Goal: Task Accomplishment & Management: Use online tool/utility

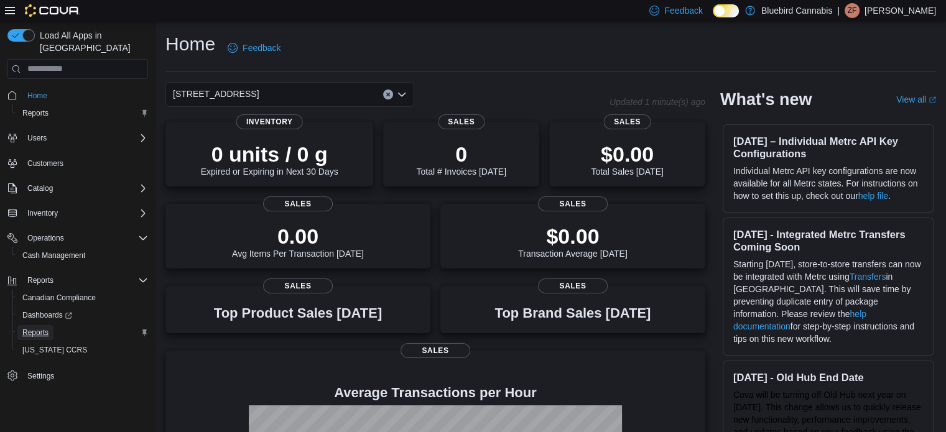
click at [36, 328] on span "Reports" at bounding box center [35, 333] width 26 height 10
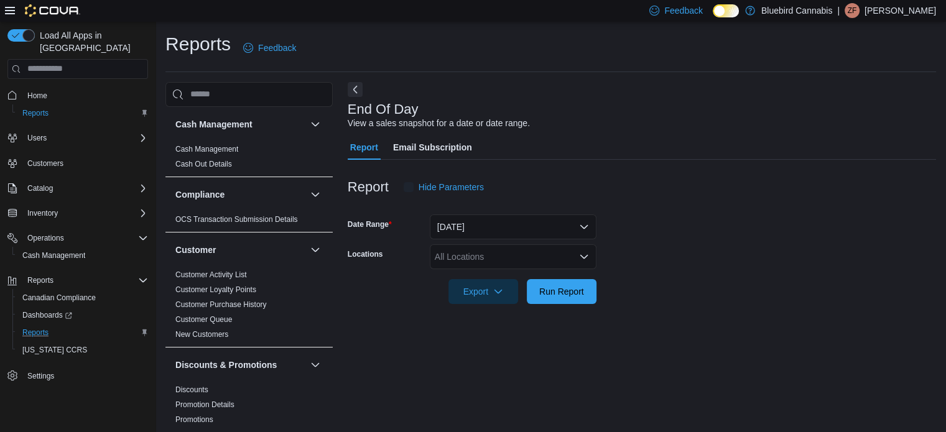
scroll to position [8, 0]
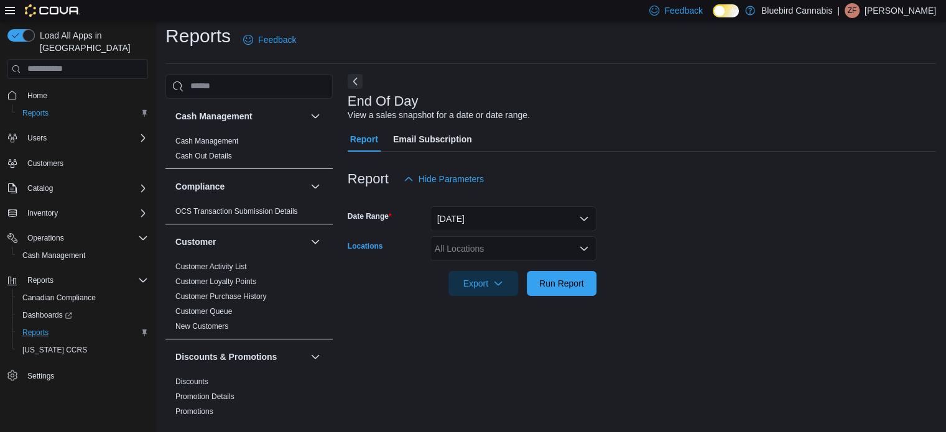
click at [475, 246] on div "All Locations" at bounding box center [513, 248] width 167 height 25
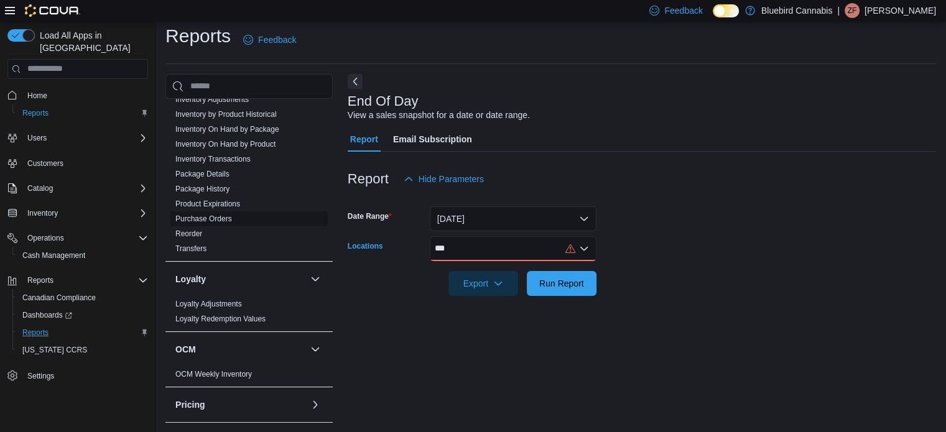
scroll to position [373, 0]
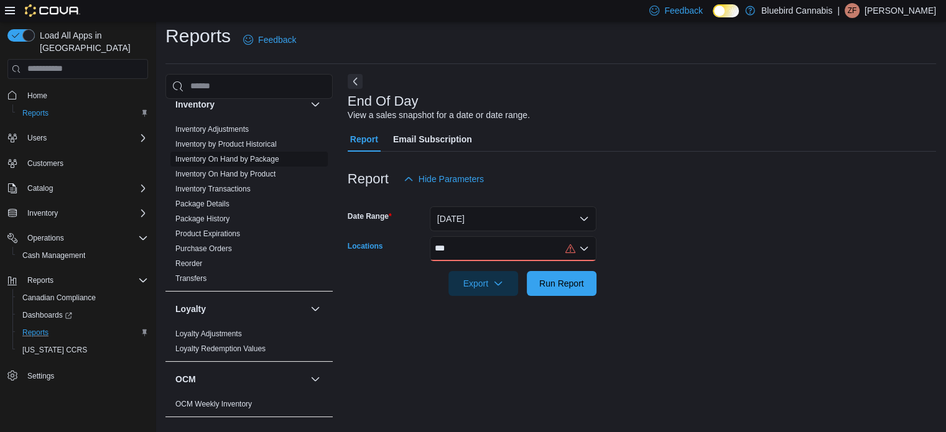
type input "***"
click at [257, 155] on link "Inventory On Hand by Package" at bounding box center [227, 159] width 104 height 9
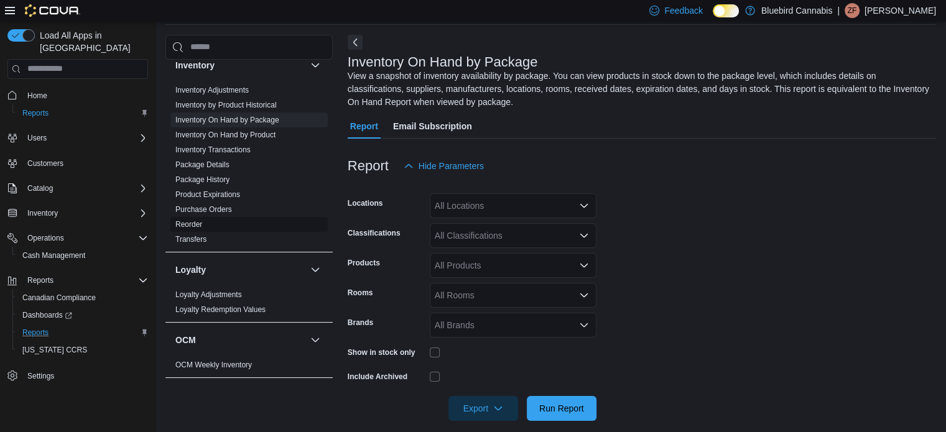
scroll to position [55, 0]
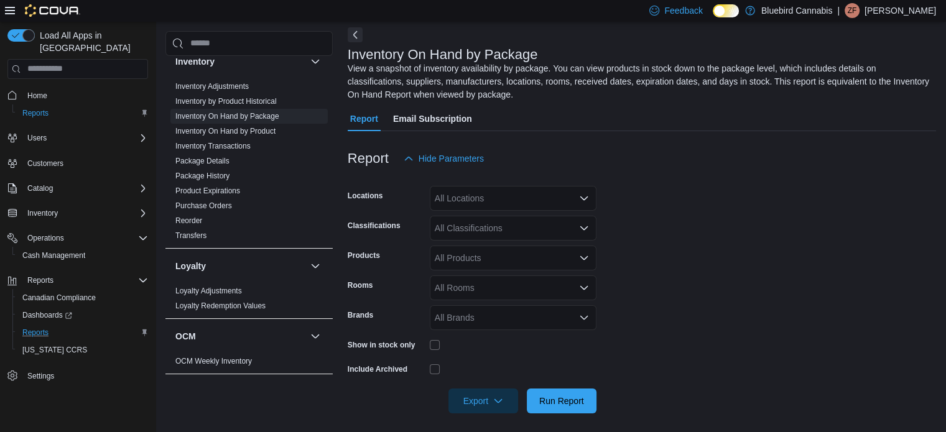
click at [480, 200] on div "All Locations" at bounding box center [513, 198] width 167 height 25
type input "*"
type input "***"
click at [536, 216] on span "[STREET_ADDRESS]" at bounding box center [499, 219] width 86 height 12
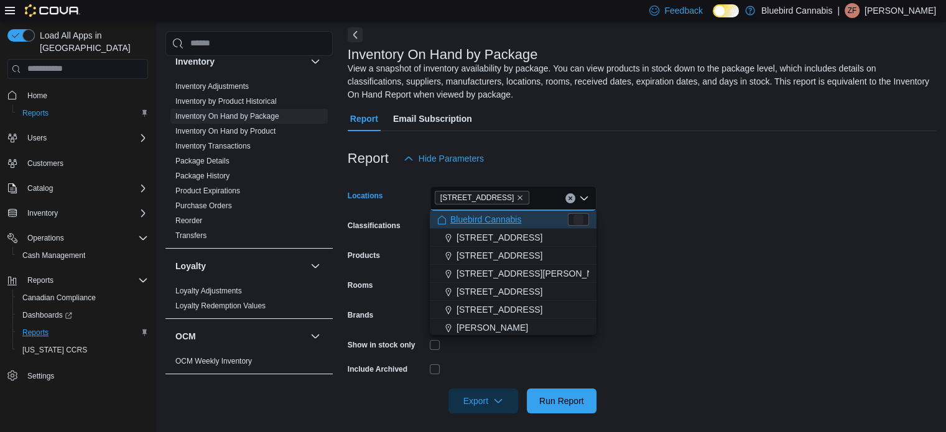
click at [751, 209] on form "Locations 5530 Manotick Main St. Combo box. Selected. 5530 Manotick Main St.. P…" at bounding box center [642, 292] width 588 height 242
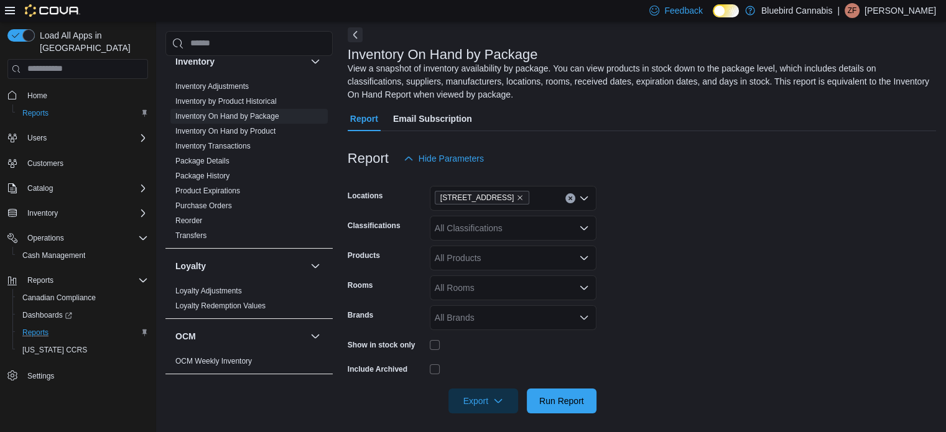
click at [430, 339] on div at bounding box center [513, 344] width 167 height 19
click at [553, 408] on span "Run Report" at bounding box center [561, 400] width 55 height 25
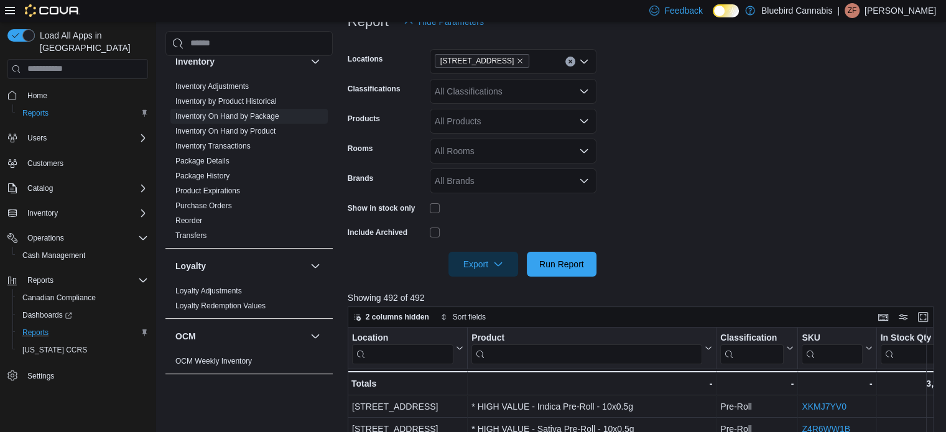
scroll to position [110, 0]
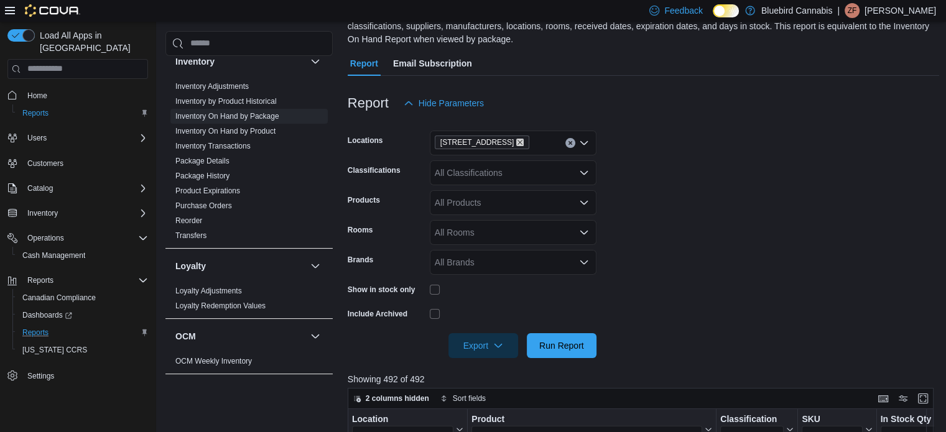
click at [524, 139] on icon "Remove 5530 Manotick Main St. from selection in this group" at bounding box center [519, 142] width 7 height 7
click at [473, 138] on div "All Locations Combo box. Selected. Combo box input. All Locations. Type some te…" at bounding box center [513, 143] width 167 height 25
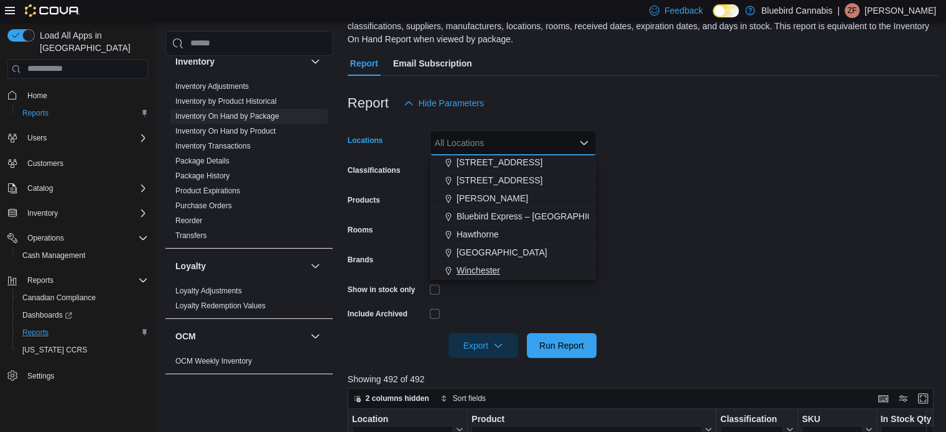
click at [482, 277] on button "Winchester" at bounding box center [513, 271] width 167 height 18
click at [576, 340] on span "Run Report" at bounding box center [561, 345] width 45 height 12
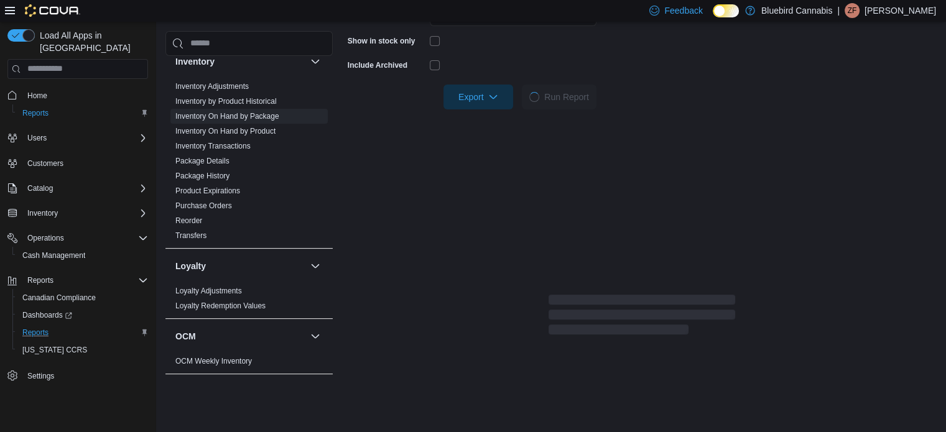
scroll to position [421, 0]
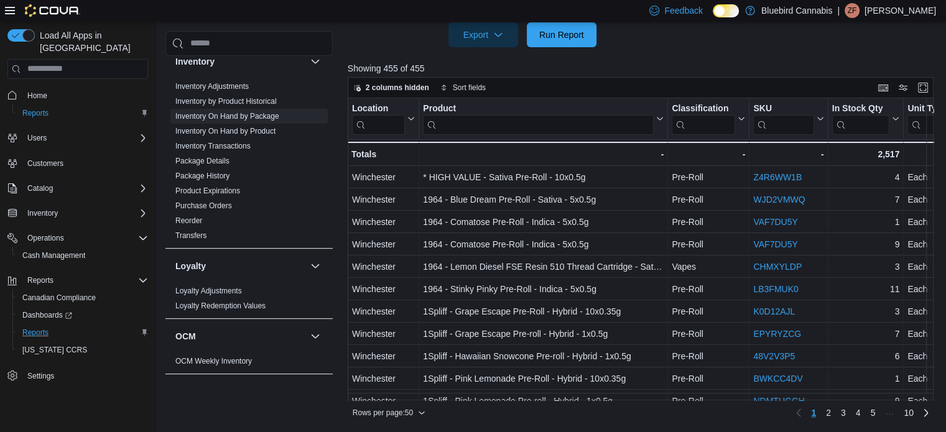
drag, startPoint x: 483, startPoint y: 402, endPoint x: 555, endPoint y: 404, distance: 71.5
click at [555, 404] on div "Rows per page : 50 Page 1 of 10 1 2 3 4 5 … 10" at bounding box center [641, 411] width 586 height 22
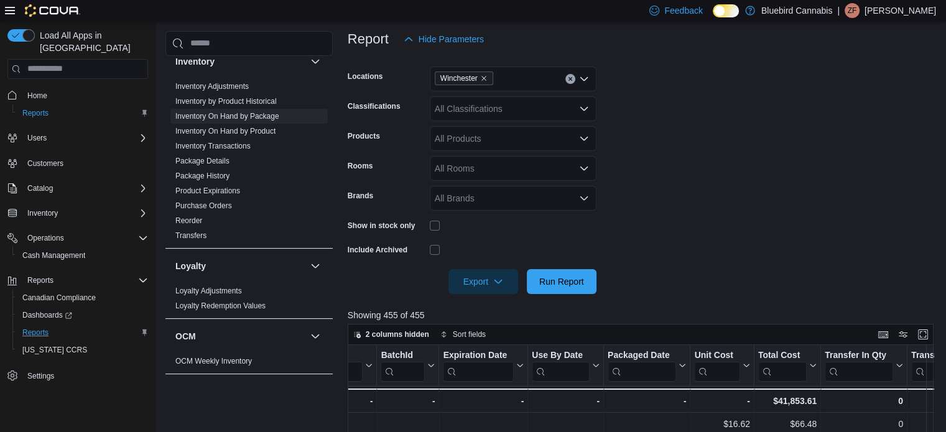
scroll to position [172, 0]
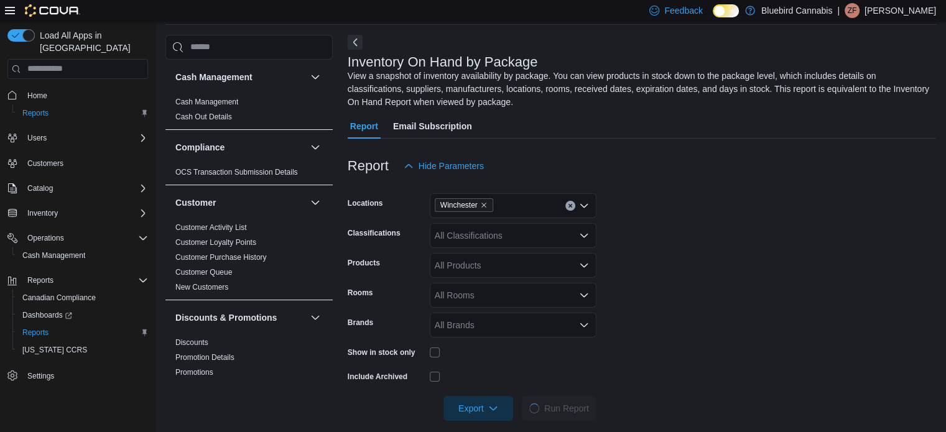
scroll to position [55, 0]
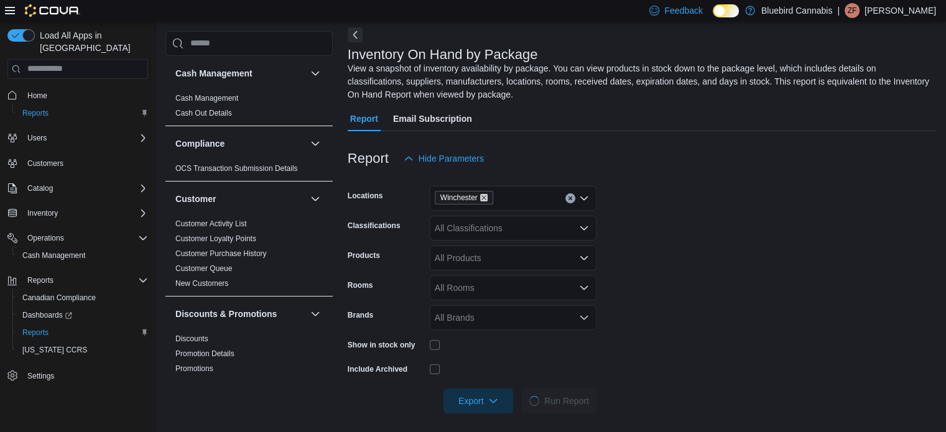
click at [484, 196] on icon "Remove Winchester from selection in this group" at bounding box center [483, 197] width 7 height 7
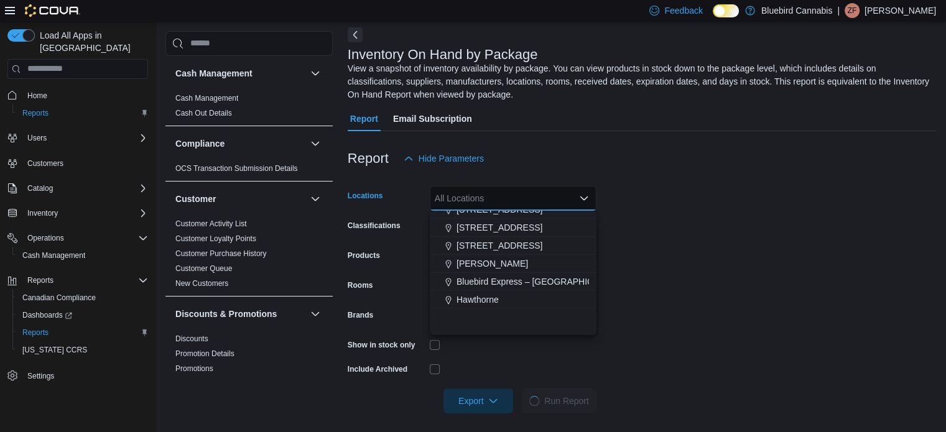
scroll to position [0, 0]
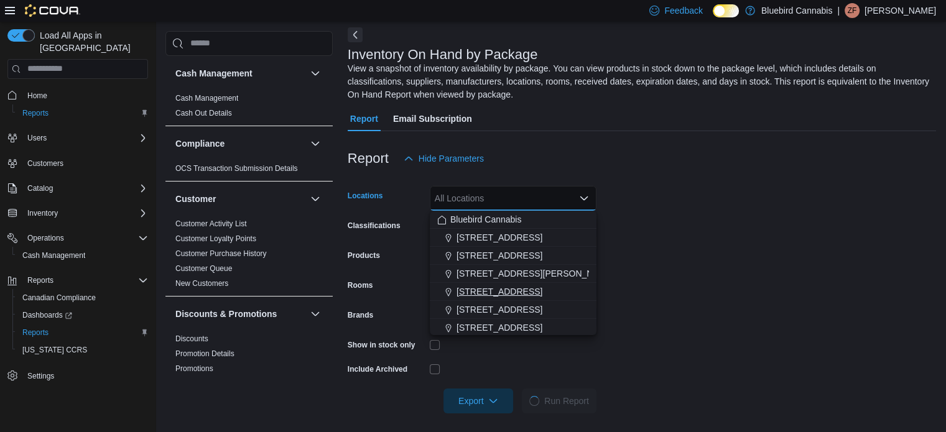
click at [495, 305] on span "[STREET_ADDRESS]" at bounding box center [499, 309] width 86 height 12
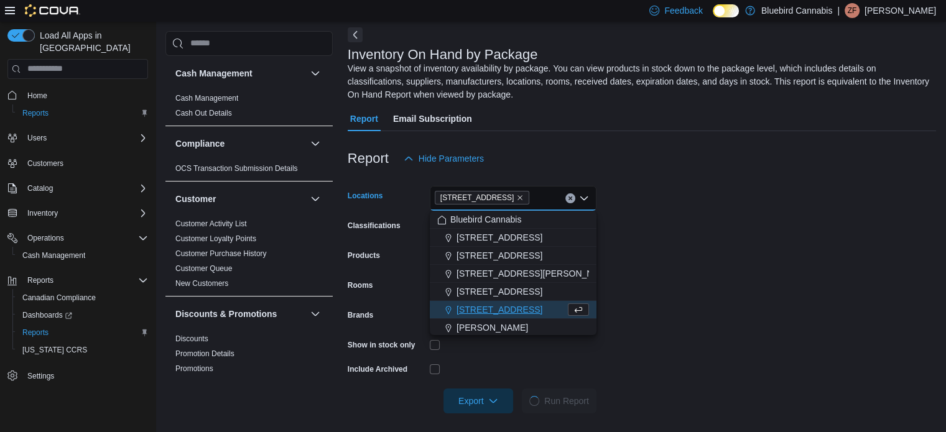
click at [645, 292] on form "Locations 5530 Manotick Main St. Combo box. Selected. 5530 Manotick Main St.. P…" at bounding box center [642, 292] width 588 height 242
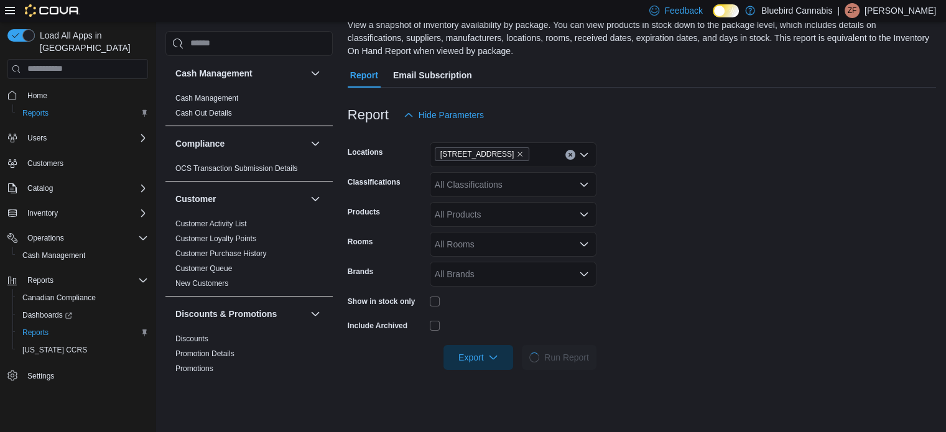
scroll to position [241, 0]
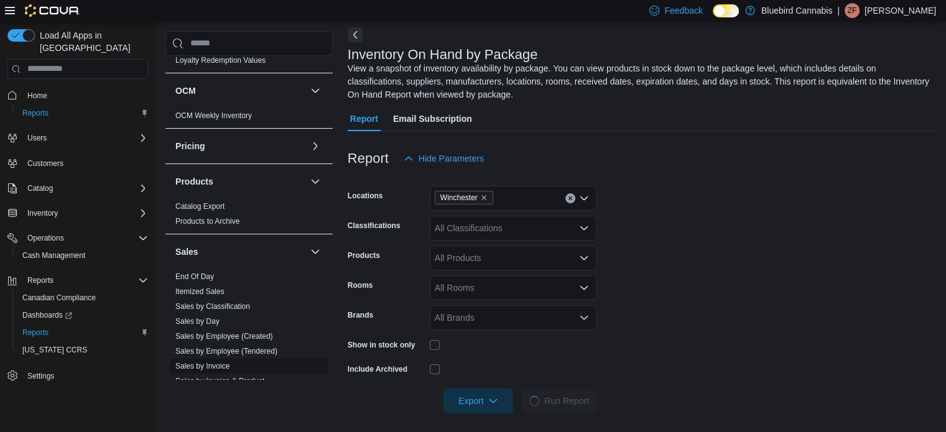
scroll to position [684, 0]
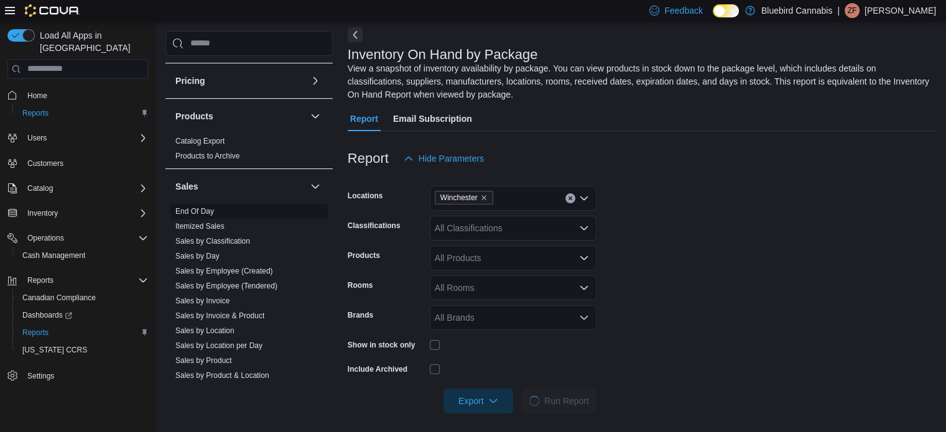
click at [207, 207] on link "End Of Day" at bounding box center [194, 211] width 39 height 9
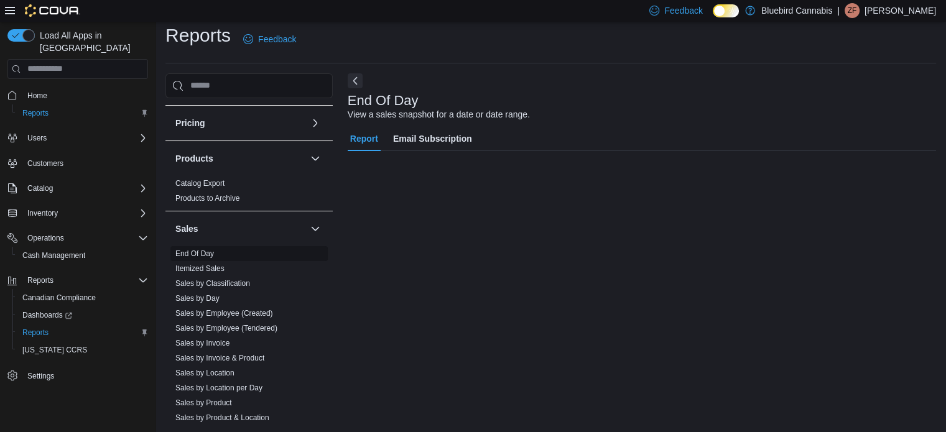
scroll to position [8, 0]
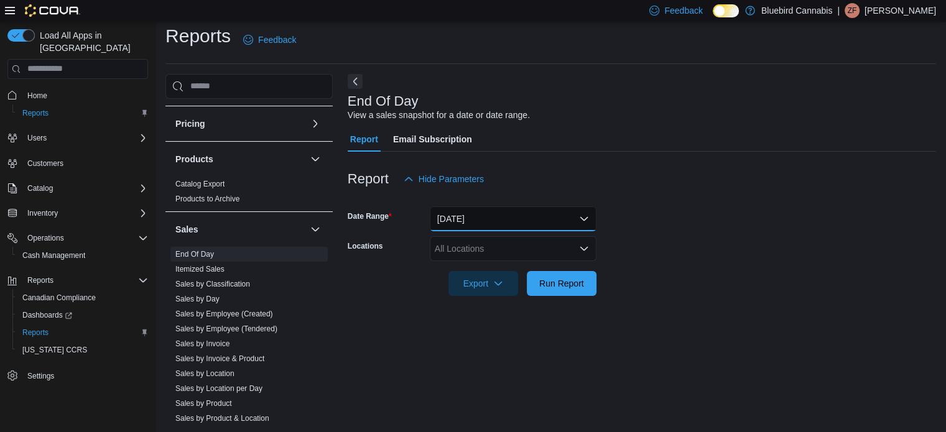
click at [466, 214] on button "[DATE]" at bounding box center [513, 218] width 167 height 25
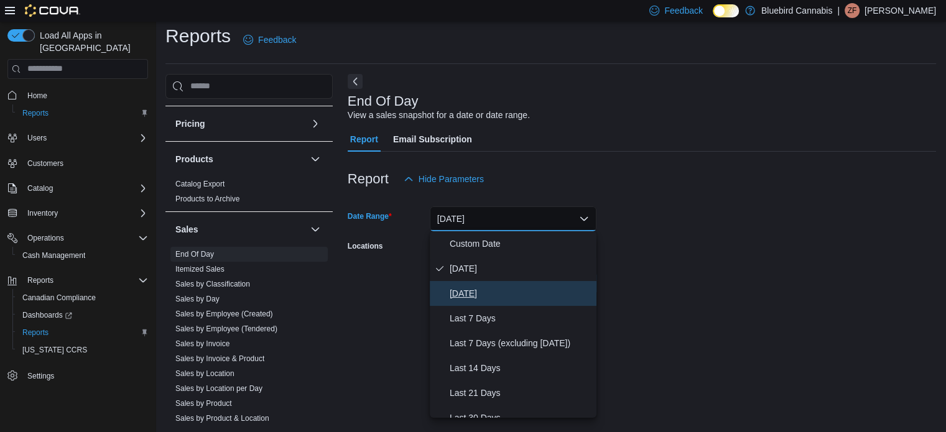
click at [478, 286] on span "[DATE]" at bounding box center [521, 293] width 142 height 15
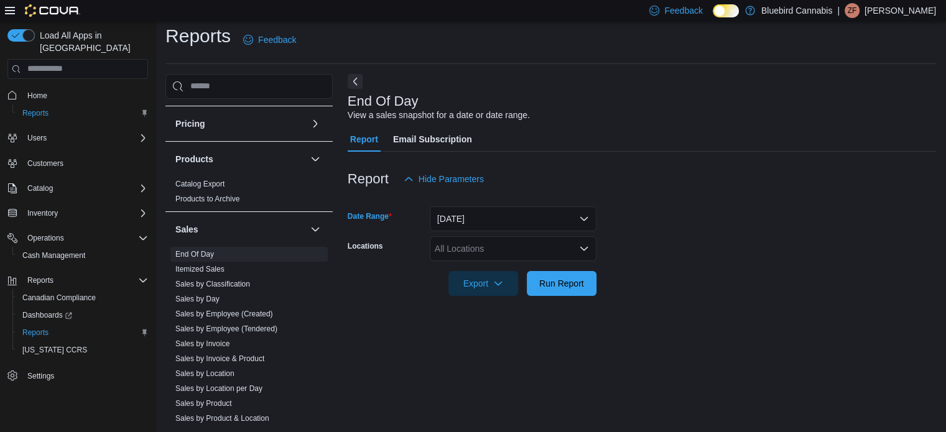
click at [470, 260] on div "All Locations" at bounding box center [513, 248] width 167 height 25
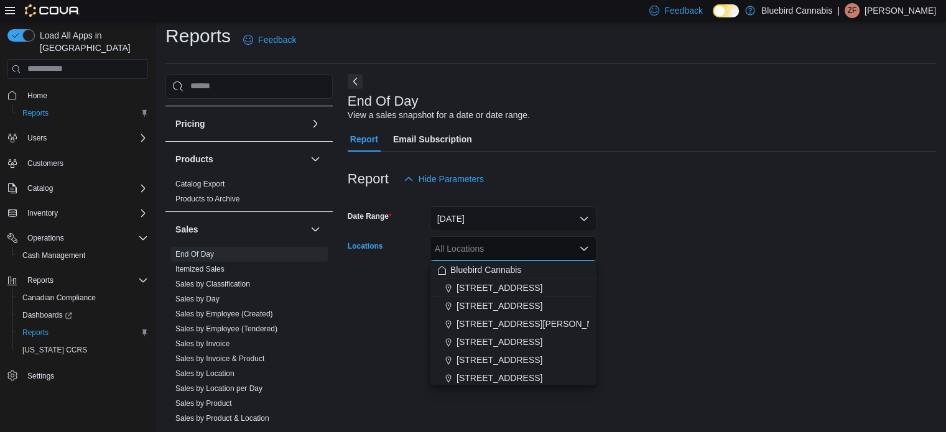
drag, startPoint x: 473, startPoint y: 354, endPoint x: 602, endPoint y: 310, distance: 135.9
click at [473, 354] on span "[STREET_ADDRESS]" at bounding box center [499, 360] width 86 height 12
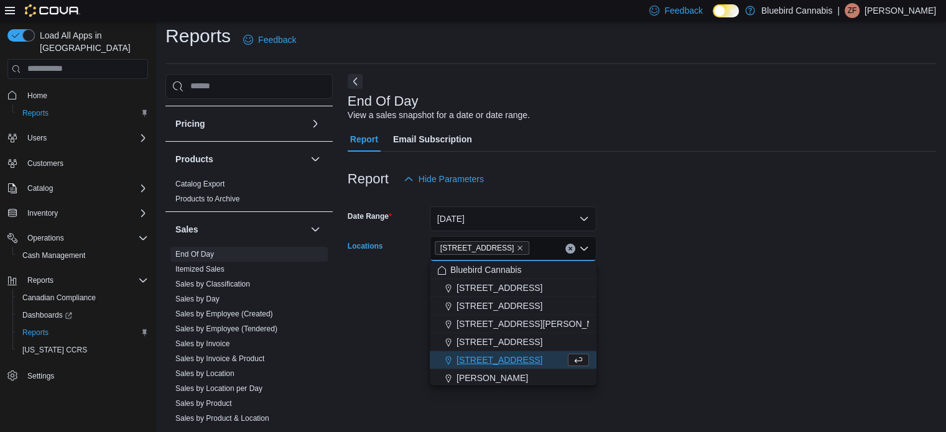
drag, startPoint x: 659, startPoint y: 303, endPoint x: 637, endPoint y: 303, distance: 22.4
click at [652, 303] on div at bounding box center [642, 303] width 588 height 15
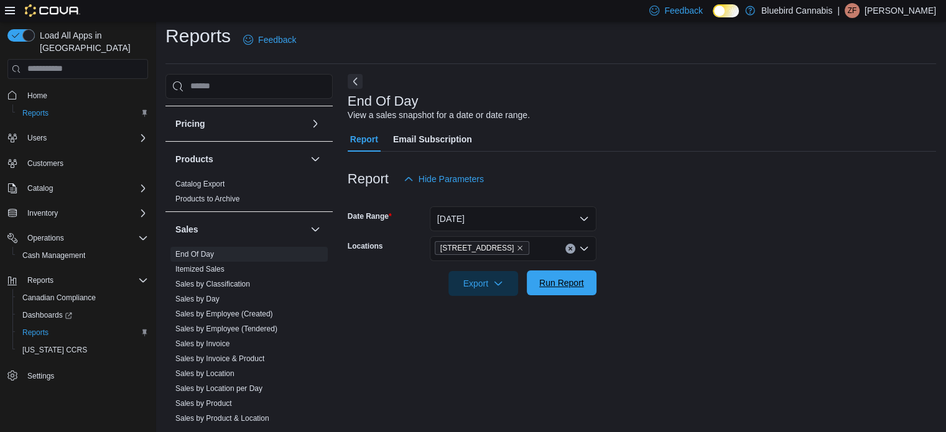
click at [577, 286] on span "Run Report" at bounding box center [561, 283] width 45 height 12
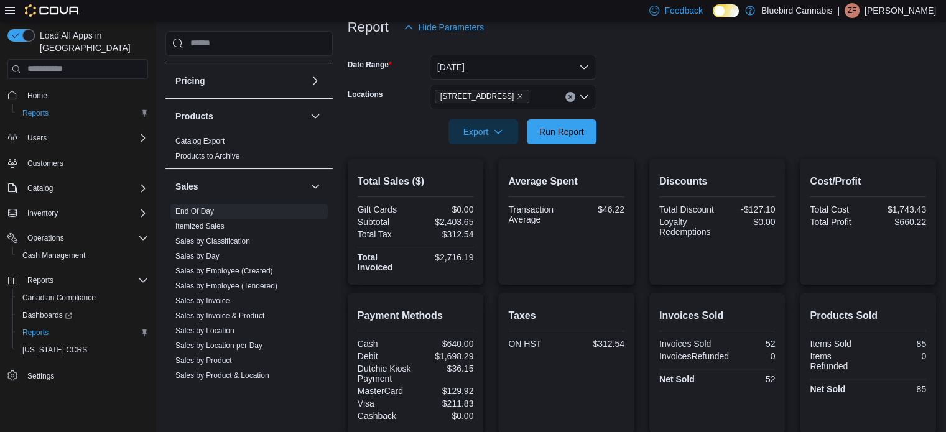
scroll to position [19, 0]
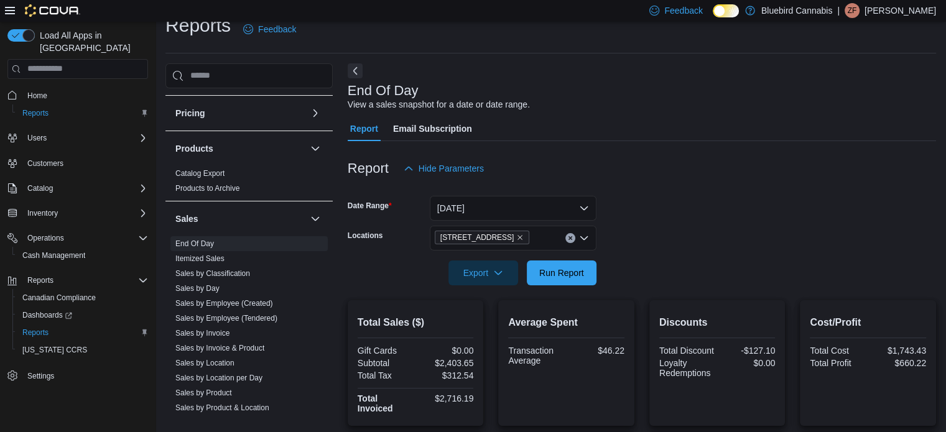
click at [72, 88] on span "Home" at bounding box center [85, 96] width 126 height 16
